Goal: Book appointment/travel/reservation

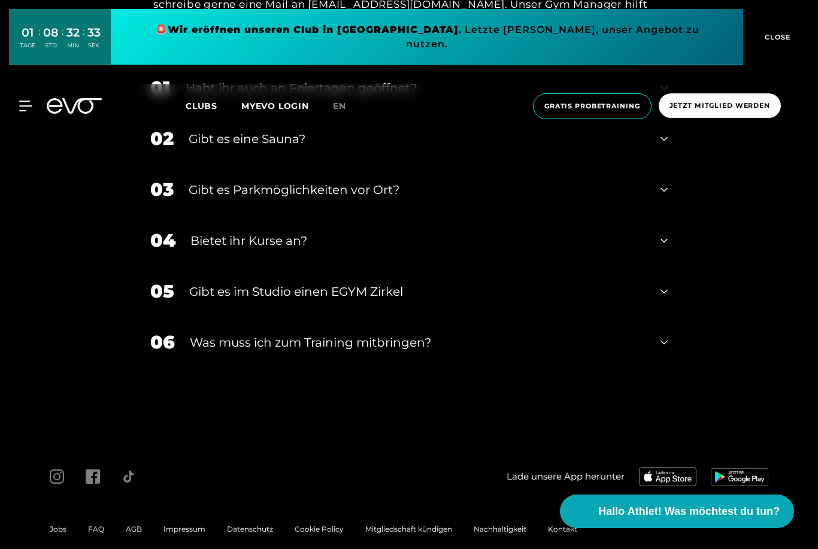
click at [781, 35] on span "CLOSE" at bounding box center [775, 37] width 29 height 11
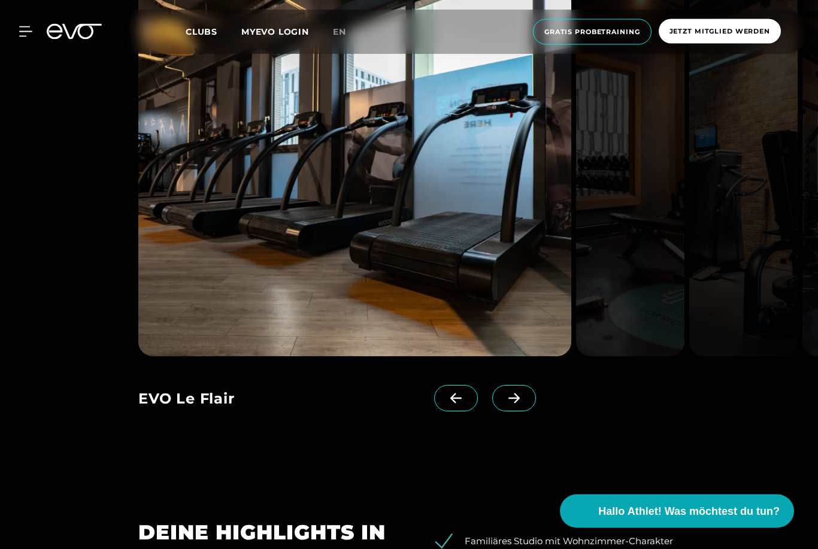
scroll to position [1177, 0]
click at [512, 403] on icon at bounding box center [513, 398] width 21 height 11
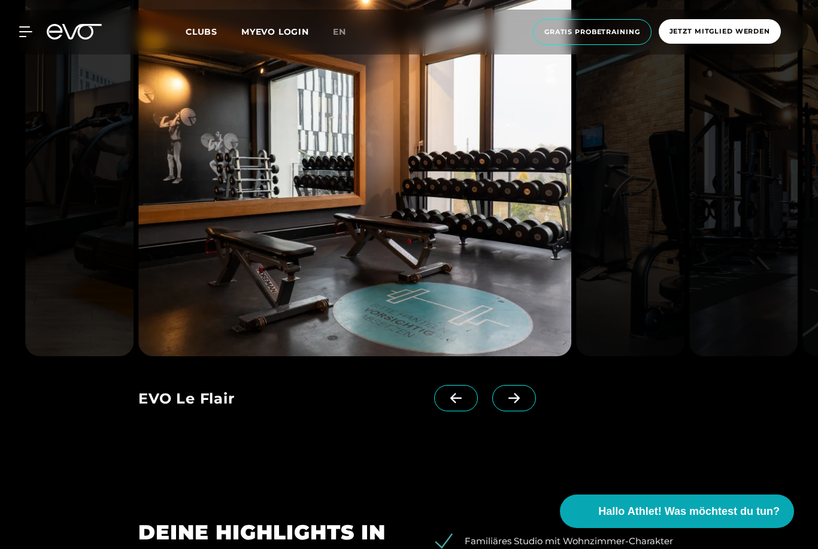
click at [508, 403] on icon at bounding box center [513, 398] width 21 height 11
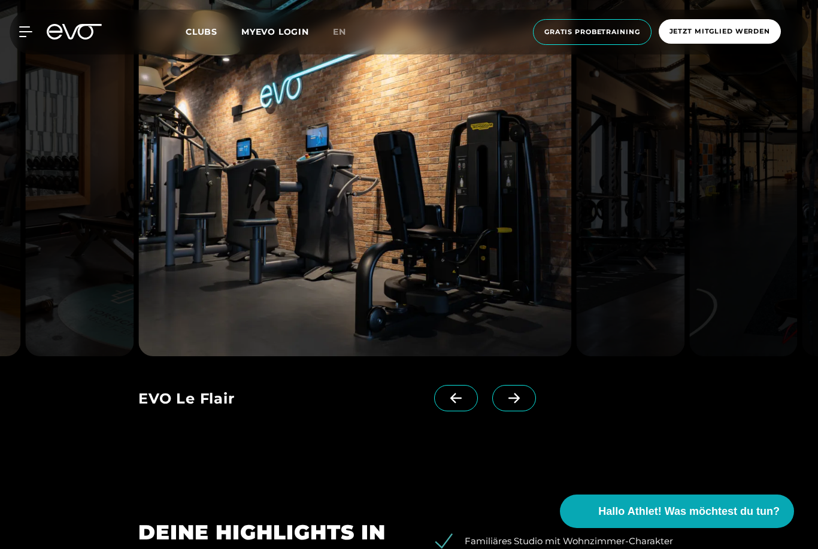
click at [517, 403] on icon at bounding box center [513, 398] width 21 height 11
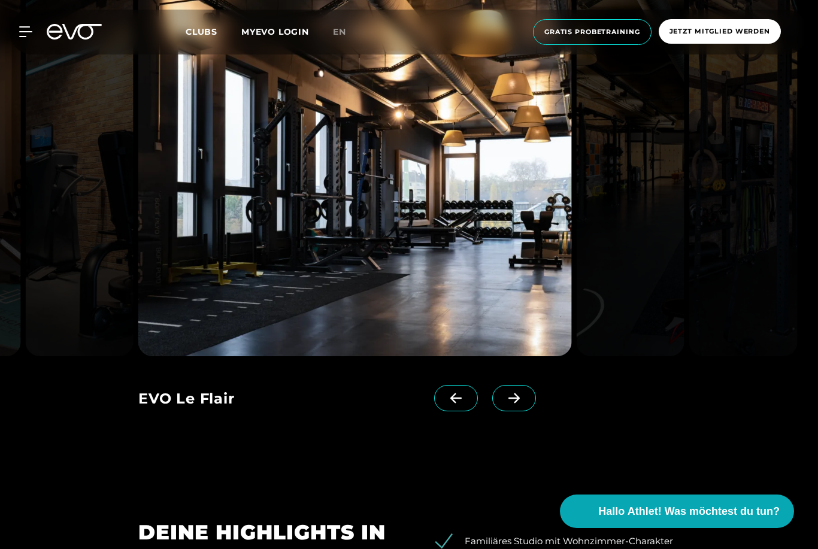
click at [517, 411] on span at bounding box center [514, 398] width 44 height 26
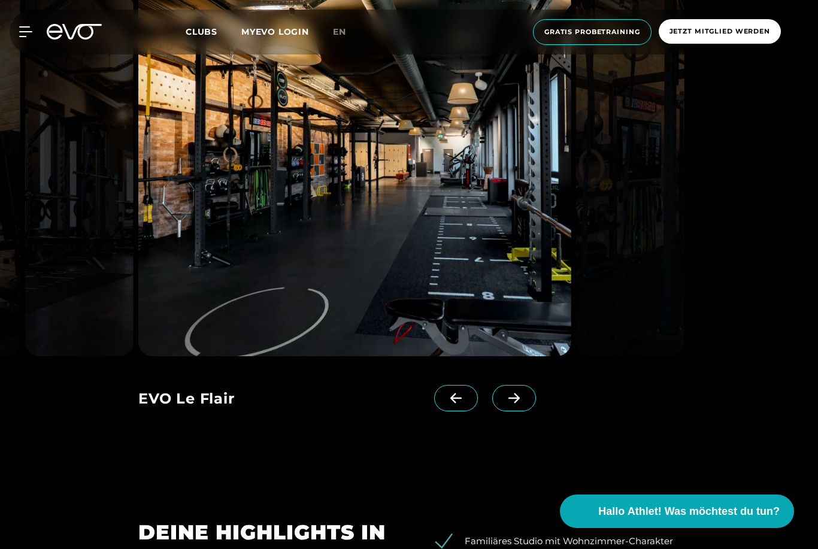
click at [514, 403] on icon at bounding box center [513, 398] width 11 height 10
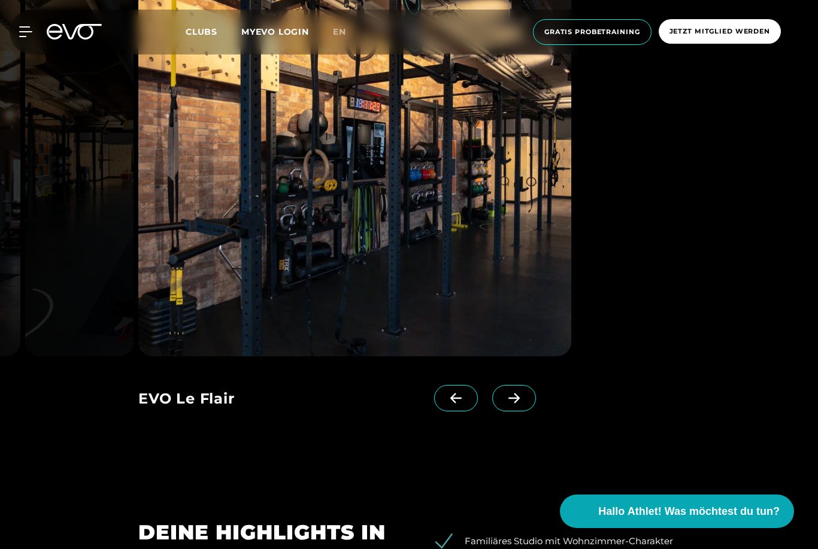
click at [515, 403] on icon at bounding box center [513, 398] width 21 height 11
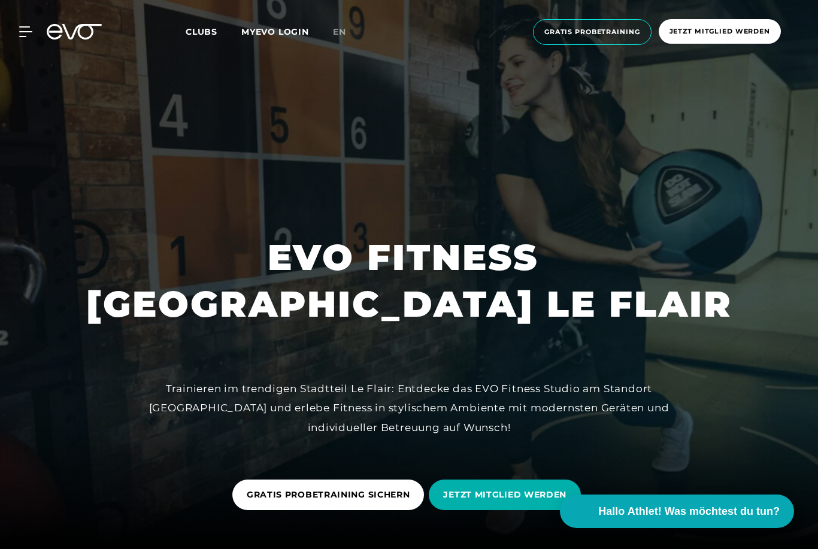
scroll to position [4, 0]
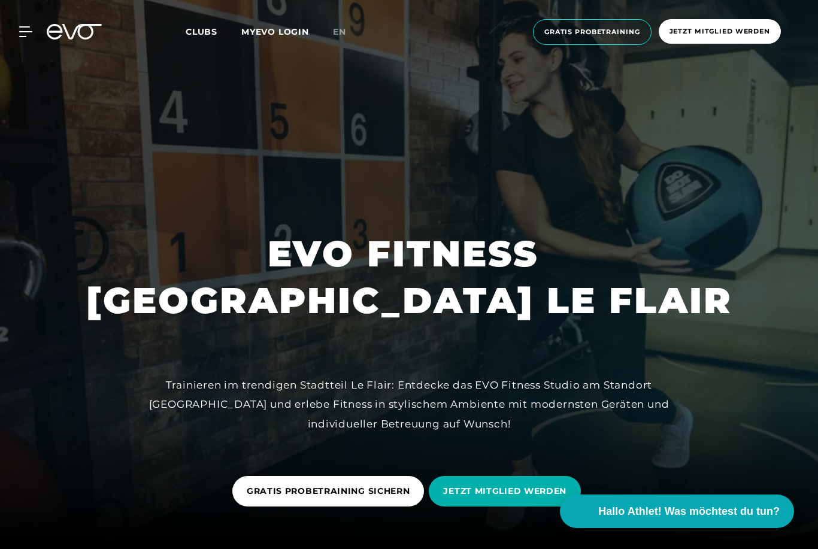
click at [27, 30] on icon at bounding box center [25, 31] width 13 height 11
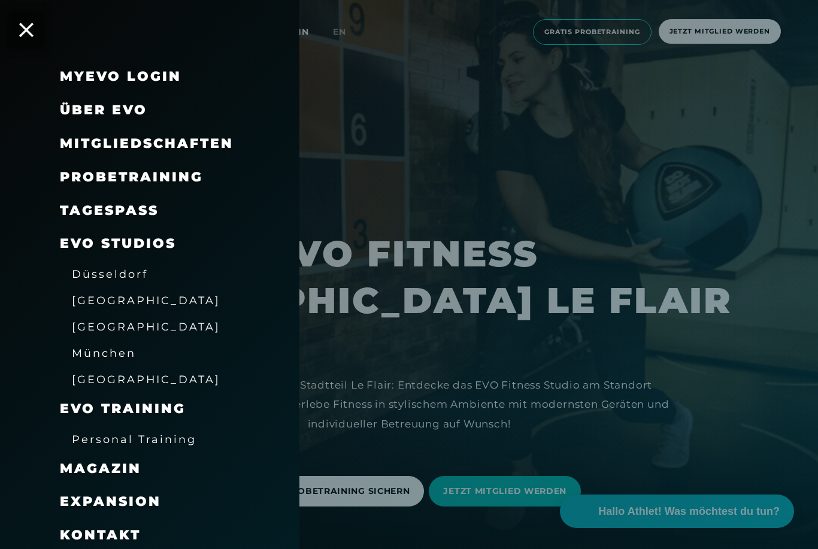
click at [187, 176] on span "Probetraining" at bounding box center [131, 177] width 143 height 16
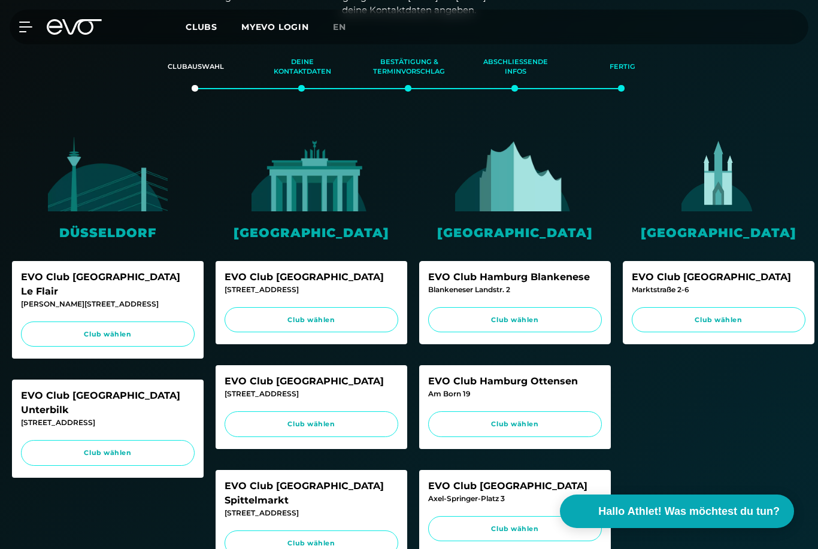
scroll to position [293, 0]
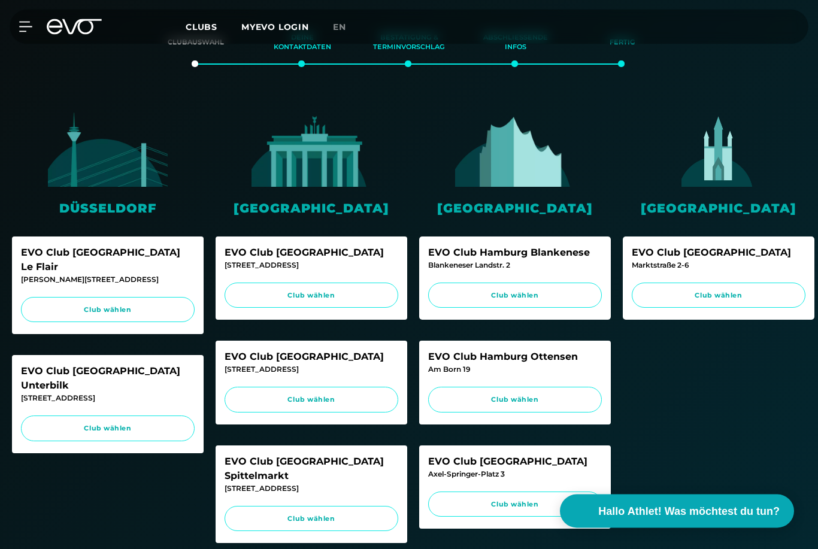
click at [147, 298] on link "Club wählen" at bounding box center [108, 310] width 174 height 26
